Goal: Task Accomplishment & Management: Use online tool/utility

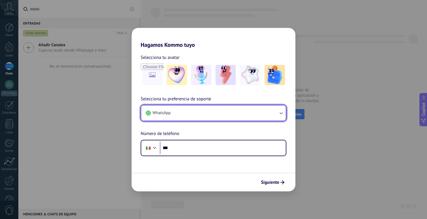
click at [241, 106] on button "WhatsApp" at bounding box center [213, 113] width 145 height 15
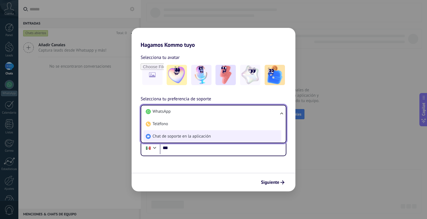
click at [234, 135] on li "Chat de soporte en la aplicación" at bounding box center [212, 136] width 138 height 12
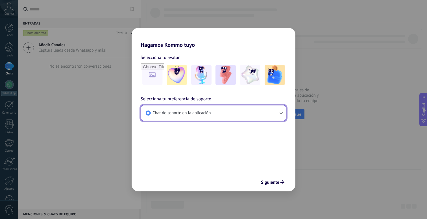
click at [245, 118] on button "Chat de soporte en la aplicación" at bounding box center [213, 113] width 145 height 15
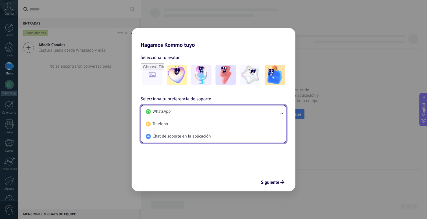
click at [231, 160] on form "Selecciona tu avatar Selecciona tu preferencia de soporte Chat de soporte en la…" at bounding box center [214, 119] width 164 height 143
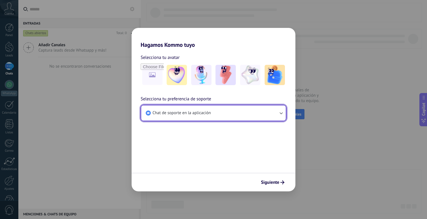
click at [266, 113] on button "Chat de soporte en la aplicación" at bounding box center [213, 113] width 145 height 15
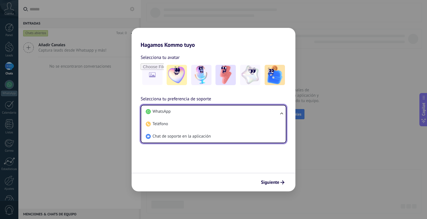
click at [175, 166] on form "Selecciona tu avatar Selecciona tu preferencia de soporte Chat de soporte en la…" at bounding box center [214, 119] width 164 height 143
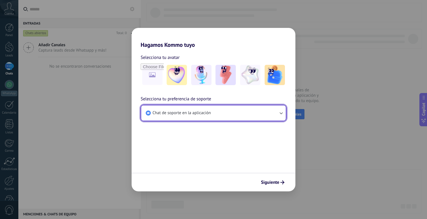
click at [190, 114] on span "Chat de soporte en la aplicación" at bounding box center [182, 113] width 58 height 6
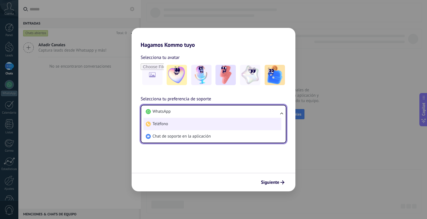
click at [238, 125] on li "Teléfono" at bounding box center [212, 124] width 138 height 12
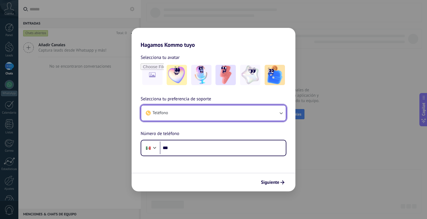
click at [248, 112] on button "Teléfono" at bounding box center [213, 113] width 145 height 15
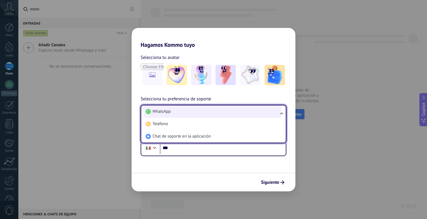
click at [243, 111] on li "WhatsApp" at bounding box center [212, 112] width 138 height 12
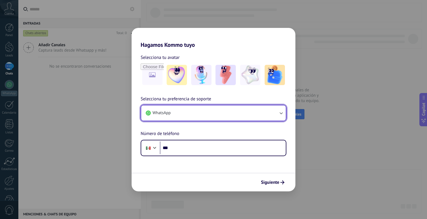
click at [227, 115] on button "WhatsApp" at bounding box center [213, 113] width 145 height 15
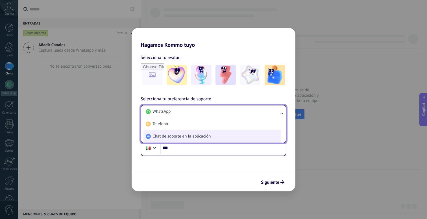
click at [229, 136] on li "Chat de soporte en la aplicación" at bounding box center [212, 136] width 138 height 12
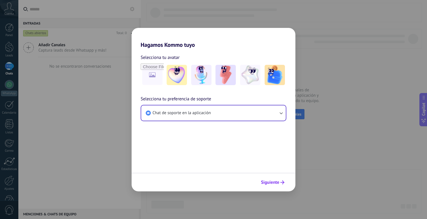
click at [268, 183] on span "Siguiente" at bounding box center [270, 183] width 18 height 4
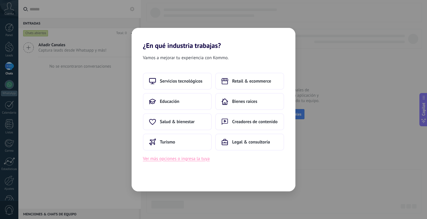
click at [148, 158] on button "Ver más opciones o ingresa la tuya" at bounding box center [176, 158] width 67 height 7
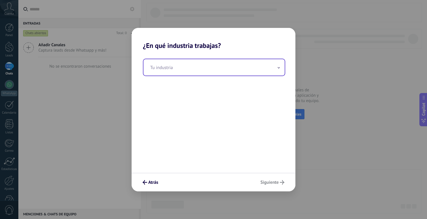
click at [229, 69] on input "text" at bounding box center [213, 67] width 141 height 16
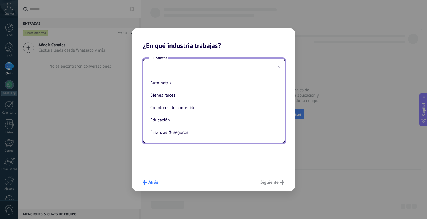
click at [155, 183] on span "Atrás" at bounding box center [153, 183] width 10 height 4
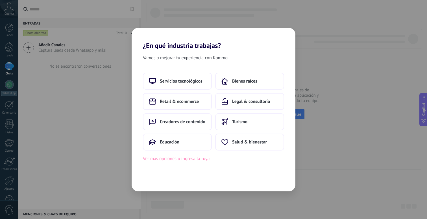
click at [173, 160] on button "Ver más opciones o ingresa la tuya" at bounding box center [176, 158] width 67 height 7
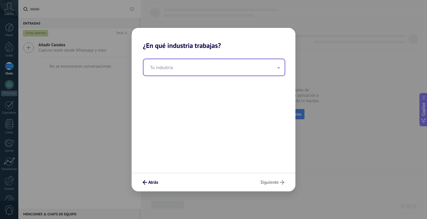
click at [221, 65] on input "text" at bounding box center [213, 67] width 141 height 16
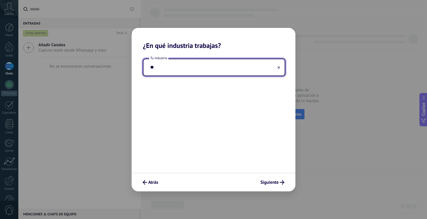
type input "*"
type input "********"
click at [269, 183] on span "Siguiente" at bounding box center [269, 183] width 18 height 4
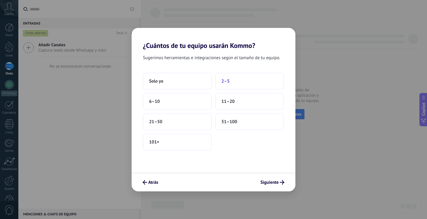
click at [221, 81] on button "2–5" at bounding box center [249, 81] width 69 height 17
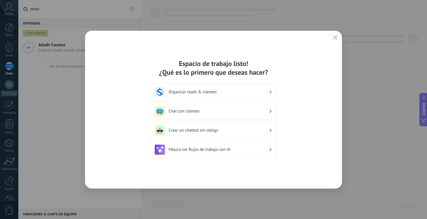
click at [264, 179] on div "Espacio de trabajo listo! ¿Qué es lo primero que deseas hacer? Organizar leads …" at bounding box center [213, 110] width 257 height 158
click at [214, 152] on h3 "Mejora los flujos de trabajo con IA" at bounding box center [219, 149] width 100 height 5
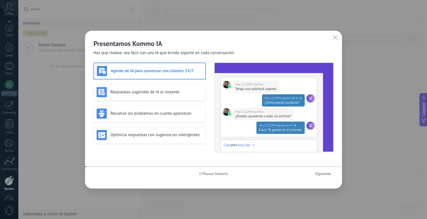
scroll to position [16, 0]
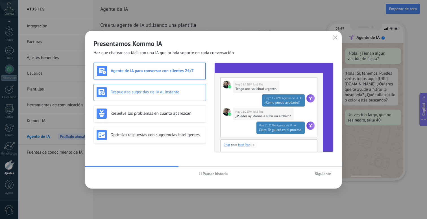
click at [179, 94] on h3 "Respuestas sugeridas de IA al instante" at bounding box center [156, 92] width 92 height 5
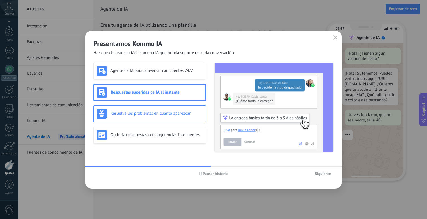
click at [172, 111] on h3 "Resuelve los problemas en cuanto aparezcan" at bounding box center [156, 113] width 92 height 5
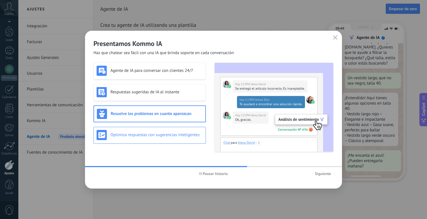
scroll to position [60, 0]
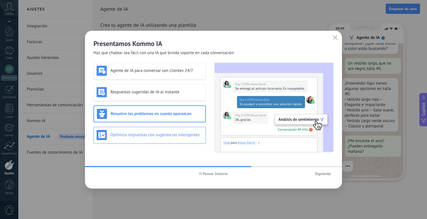
click at [162, 136] on h3 "Optimiza respuestas con sugerencias inteligentes" at bounding box center [156, 134] width 92 height 5
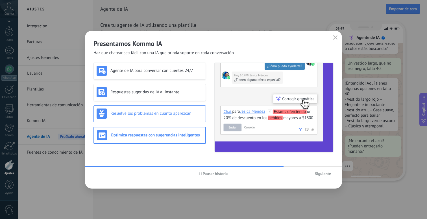
click at [165, 112] on h3 "Resuelve los problemas en cuanto aparezcan" at bounding box center [156, 113] width 92 height 5
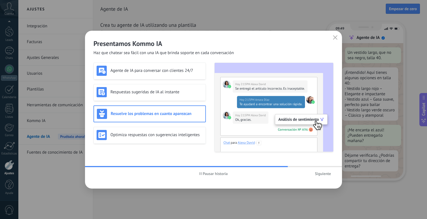
scroll to position [71, 0]
click at [175, 131] on div "Optimiza respuestas con sugerencias inteligentes" at bounding box center [150, 135] width 106 height 10
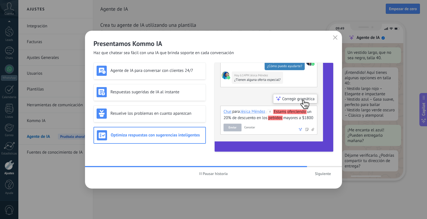
click at [324, 173] on span "Siguiente" at bounding box center [323, 174] width 16 height 4
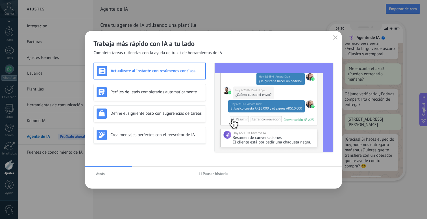
scroll to position [134, 0]
click at [337, 36] on icon "button" at bounding box center [335, 37] width 5 height 5
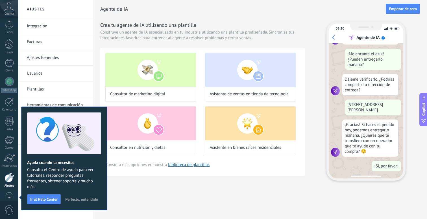
scroll to position [0, 0]
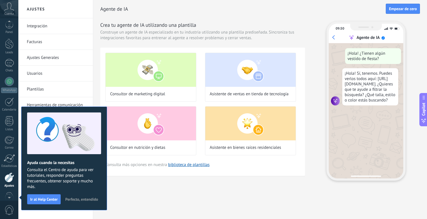
click at [372, 143] on div "¡Hola! ¿Tienen algún vestido de fiesta? ¡Hola! Sí, tenemos. Puedes verlos todos…" at bounding box center [366, 111] width 75 height 136
drag, startPoint x: 358, startPoint y: 68, endPoint x: 370, endPoint y: 83, distance: 18.9
click at [370, 83] on div "¡Hola! ¿Tienen algún vestido de fiesta? ¡Hola! Sí, tenemos. Puedes verlos todos…" at bounding box center [366, 111] width 75 height 136
click at [351, 83] on div "¡Hola! Sí, tenemos. Puedes verlos todos aquí: [URL][DOMAIN_NAME]. ¿Quieres que …" at bounding box center [370, 86] width 56 height 37
click at [320, 64] on div "Crea tu agente de IA utilizando una plantilla Construye un agente de IA especia…" at bounding box center [260, 101] width 320 height 160
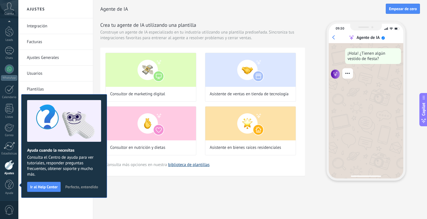
click at [194, 166] on link "biblioteca de plantillas" at bounding box center [189, 164] width 42 height 5
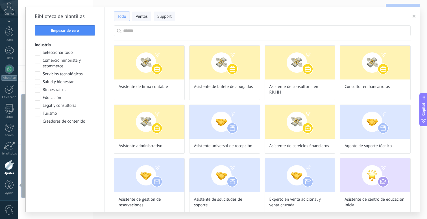
scroll to position [20, 0]
click at [144, 17] on span "Ventas" at bounding box center [142, 17] width 12 height 6
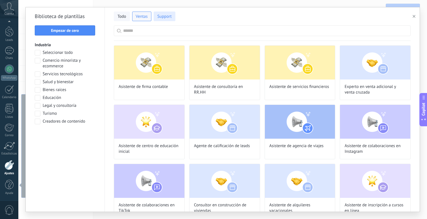
scroll to position [60, 0]
click at [127, 14] on button "Todo" at bounding box center [122, 17] width 16 height 10
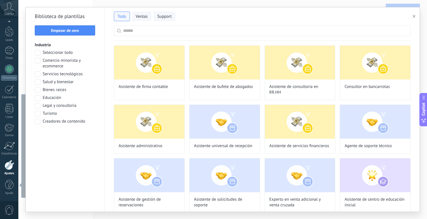
click at [145, 32] on input "text" at bounding box center [265, 31] width 284 height 10
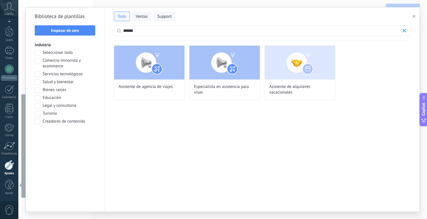
scroll to position [71, 0]
type input "******"
click at [152, 59] on img at bounding box center [149, 63] width 70 height 34
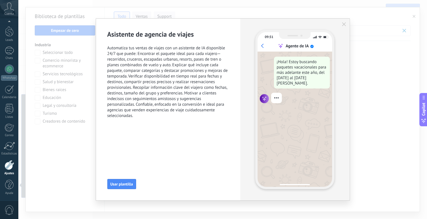
scroll to position [107, 0]
click at [131, 184] on span "Usar plantilla" at bounding box center [121, 184] width 23 height 4
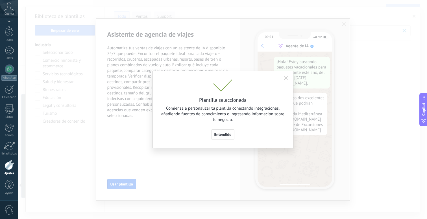
scroll to position [134, 0]
click at [230, 135] on span "Entendido" at bounding box center [222, 135] width 17 height 4
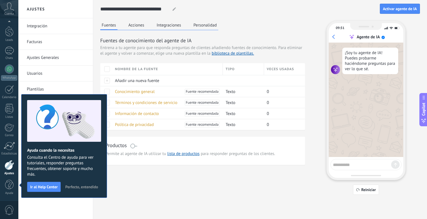
click at [169, 25] on button "Integraciones" at bounding box center [168, 25] width 27 height 8
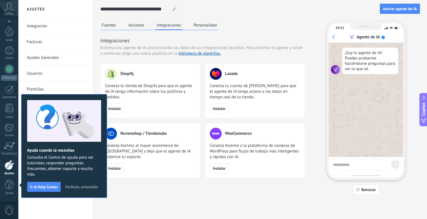
click at [202, 25] on button "Personalidad" at bounding box center [205, 25] width 26 height 8
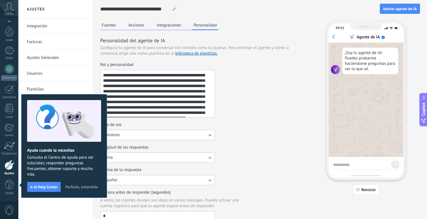
scroll to position [11, 0]
click at [140, 25] on button "Acciones" at bounding box center [136, 25] width 19 height 8
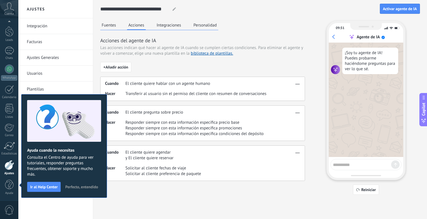
click at [115, 27] on button "Fuentes" at bounding box center [108, 25] width 17 height 8
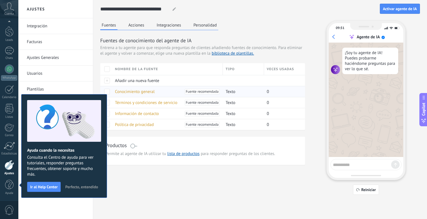
click at [108, 91] on span at bounding box center [107, 92] width 6 height 6
click at [108, 92] on span at bounding box center [107, 92] width 6 height 6
click at [133, 94] on span "Conocimiento general" at bounding box center [135, 91] width 40 height 5
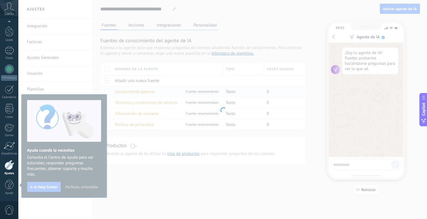
type input "**********"
type textarea "**********"
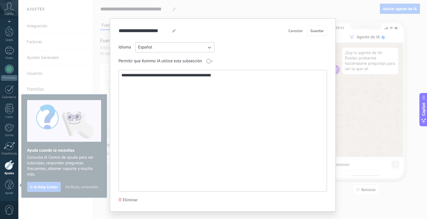
click at [295, 29] on span "Cancelar" at bounding box center [295, 31] width 14 height 4
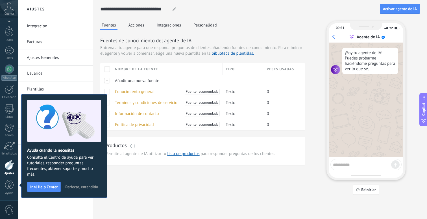
click at [132, 146] on span at bounding box center [133, 146] width 7 height 5
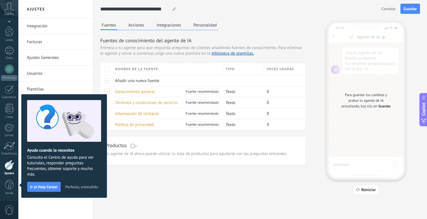
click at [134, 146] on span at bounding box center [133, 146] width 7 height 5
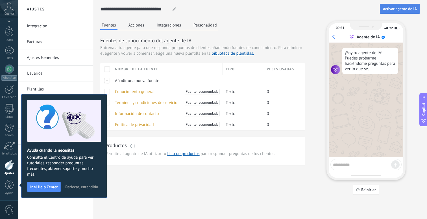
click at [407, 7] on span "Activar agente de IA" at bounding box center [400, 9] width 34 height 4
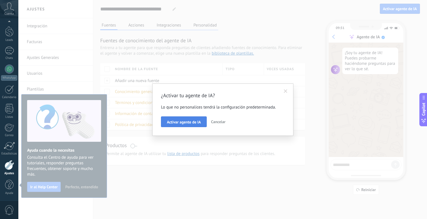
click at [192, 123] on span "Activar agente de IA" at bounding box center [184, 122] width 34 height 4
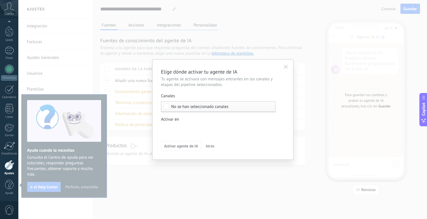
click at [170, 107] on div "No se han seleccionado canales" at bounding box center [218, 106] width 115 height 11
click at [169, 107] on label "Seleccionar todo" at bounding box center [218, 107] width 114 height 10
click at [0, 0] on div "Incoming leads Contacto inicial Negociación Debate contractual Discusión de con…" at bounding box center [0, 0] width 0 height 0
click at [239, 110] on div at bounding box center [222, 109] width 409 height 219
click at [284, 68] on use "button" at bounding box center [286, 67] width 4 height 4
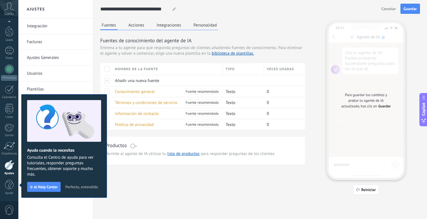
click at [75, 19] on link "Integración" at bounding box center [57, 26] width 60 height 16
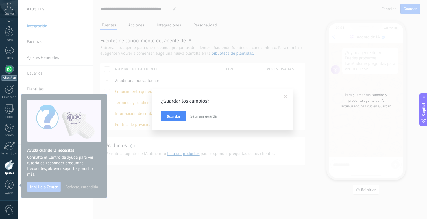
click at [9, 70] on div at bounding box center [9, 69] width 9 height 9
click at [183, 117] on button "Guardar" at bounding box center [173, 116] width 25 height 11
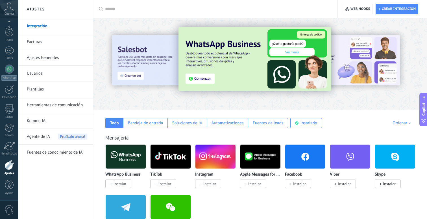
click at [125, 188] on span "Instalar" at bounding box center [118, 184] width 26 height 8
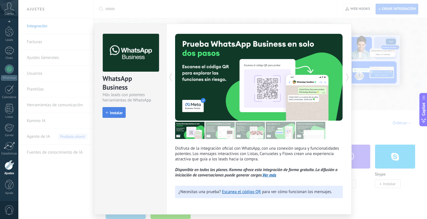
click at [114, 112] on span "Instalar" at bounding box center [116, 113] width 13 height 4
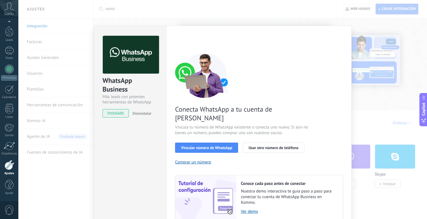
scroll to position [18, 0]
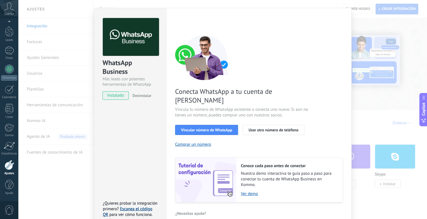
click at [138, 207] on link "Escanea el código QR" at bounding box center [127, 212] width 49 height 11
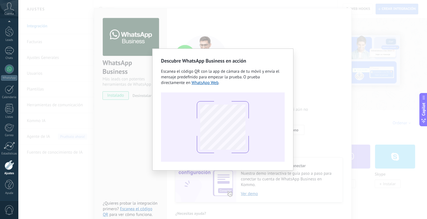
click at [349, 150] on div "Descubre WhatsApp Business en acción Escanea el código QR con la app [PERSON_NA…" at bounding box center [222, 109] width 409 height 219
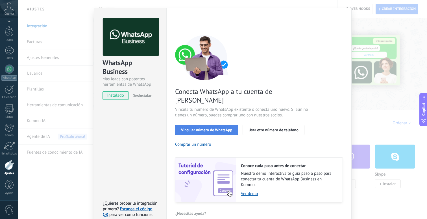
click at [213, 128] on span "Vincular número de WhatsApp" at bounding box center [206, 130] width 51 height 4
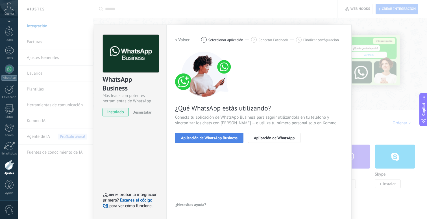
click at [232, 140] on span "Aplicación de WhatsApp Business" at bounding box center [209, 138] width 56 height 4
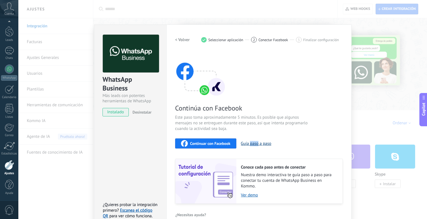
click at [249, 142] on button "Guía paso a paso" at bounding box center [256, 143] width 31 height 5
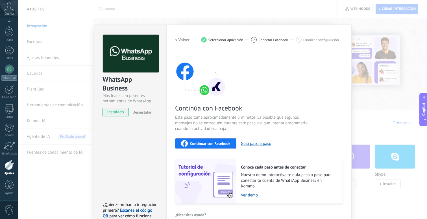
click at [354, 28] on div "WhatsApp Business Más leads con potentes herramientas de WhatsApp instalado Des…" at bounding box center [222, 109] width 409 height 219
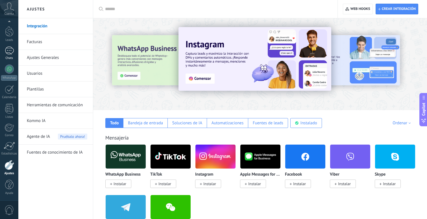
click at [10, 52] on div at bounding box center [9, 51] width 9 height 8
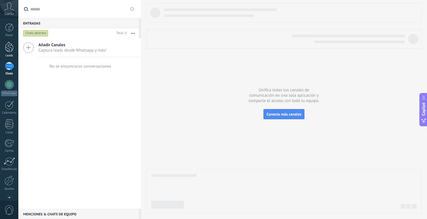
click at [12, 48] on div at bounding box center [9, 47] width 8 height 10
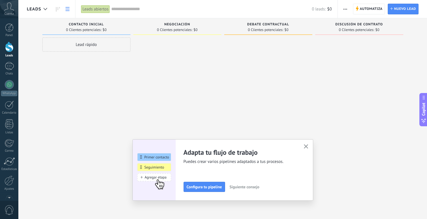
click at [69, 8] on icon at bounding box center [68, 9] width 4 height 4
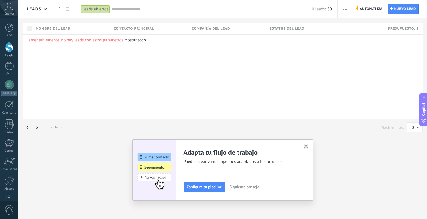
click at [58, 11] on icon at bounding box center [58, 9] width 4 height 5
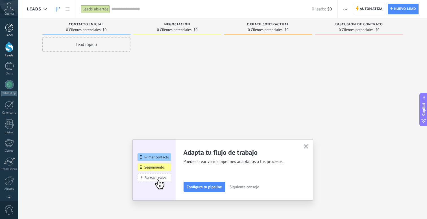
click at [14, 31] on link "Panel" at bounding box center [9, 30] width 18 height 14
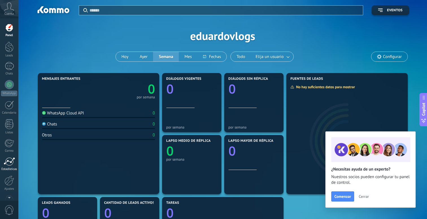
click at [8, 166] on div at bounding box center [9, 162] width 11 height 8
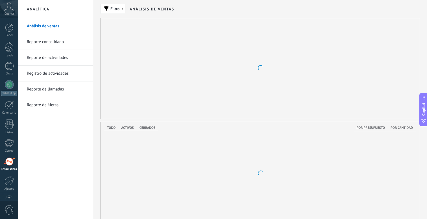
scroll to position [16, 0]
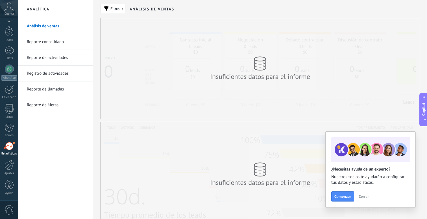
click at [424, 109] on span "Copilot" at bounding box center [424, 109] width 6 height 13
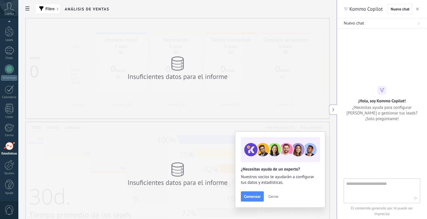
click at [379, 197] on textarea at bounding box center [378, 191] width 64 height 20
type textarea "**********"
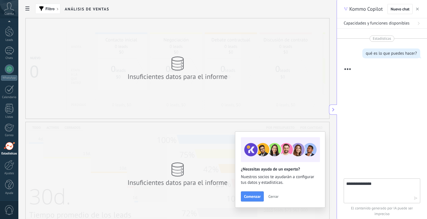
scroll to position [2, 0]
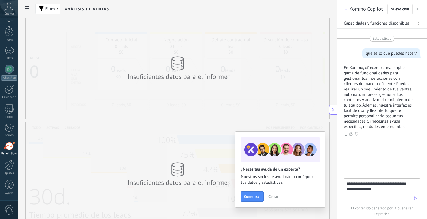
type textarea "**********"
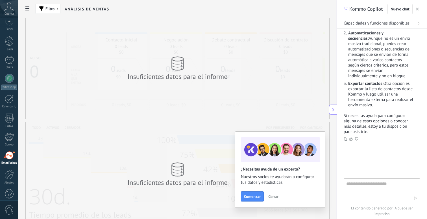
scroll to position [0, 0]
click at [9, 102] on div at bounding box center [9, 105] width 9 height 9
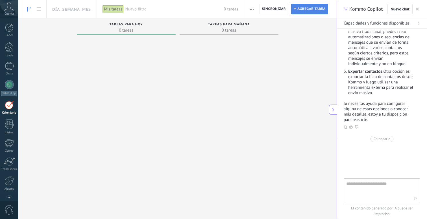
click at [312, 9] on span "Agregar tarea" at bounding box center [311, 9] width 28 height 10
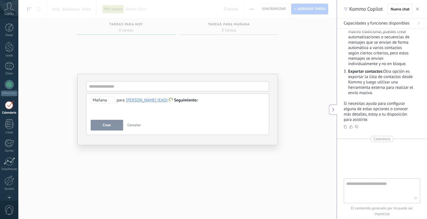
click at [110, 126] on span "Crear" at bounding box center [107, 125] width 8 height 4
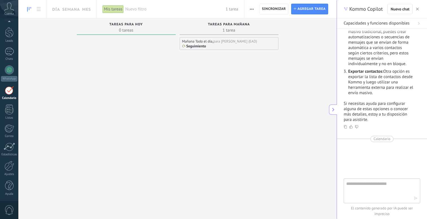
scroll to position [16, 0]
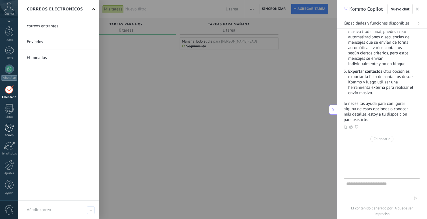
click at [10, 133] on link "Correo" at bounding box center [9, 131] width 18 height 14
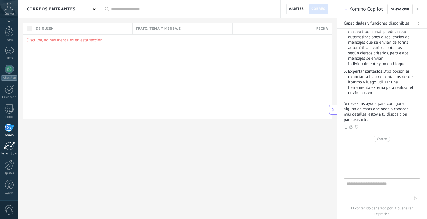
click at [11, 151] on link "Estadísticas" at bounding box center [9, 149] width 18 height 14
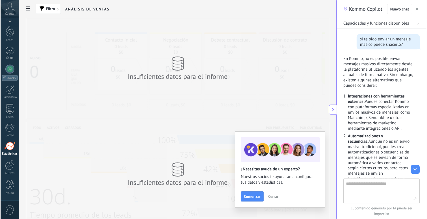
scroll to position [110, 0]
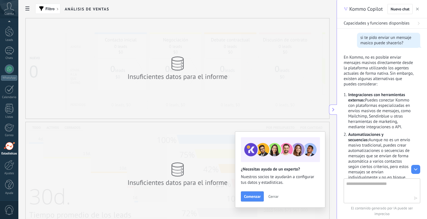
click at [417, 10] on use "button" at bounding box center [417, 9] width 3 height 3
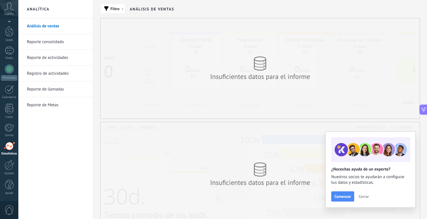
click at [13, 43] on div "Panel Leads Chats WhatsApp Clientes" at bounding box center [9, 104] width 18 height 193
